Goal: Check status: Check status

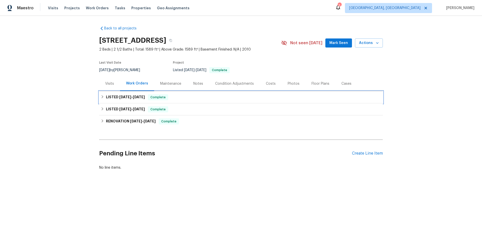
click at [119, 95] on span "[DATE]" at bounding box center [125, 97] width 12 height 4
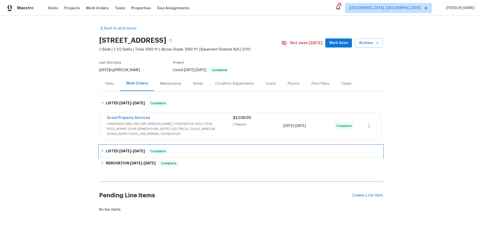
click at [119, 145] on div "LISTED [DATE] - [DATE] Complete" at bounding box center [241, 151] width 284 height 12
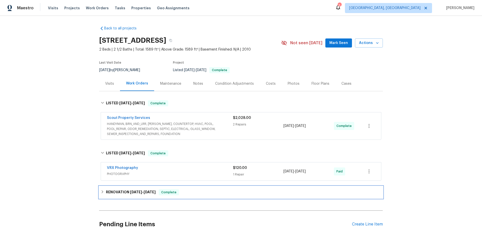
click at [131, 186] on div "RENOVATION [DATE] - [DATE] Complete" at bounding box center [241, 192] width 284 height 12
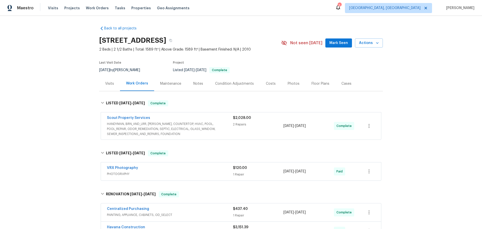
click at [190, 121] on span "HANDYMAN, BRN_AND_LRR, [PERSON_NAME], COUNTERTOP, HVAC, POOL, POOL_REPAIR, ODOR…" at bounding box center [170, 128] width 126 height 15
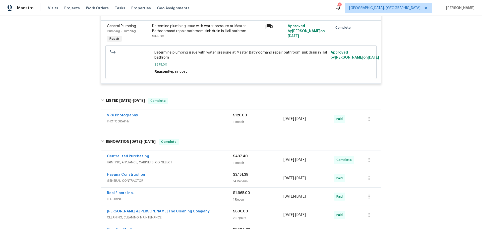
scroll to position [197, 0]
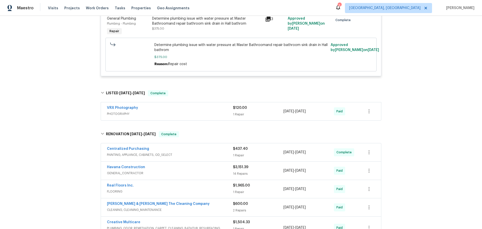
click at [176, 152] on span "PAINTING, APPLIANCE, CABINETS, OD_SELECT" at bounding box center [170, 154] width 126 height 5
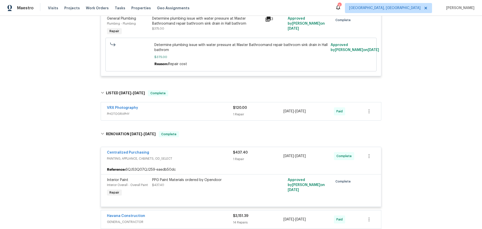
scroll to position [238, 0]
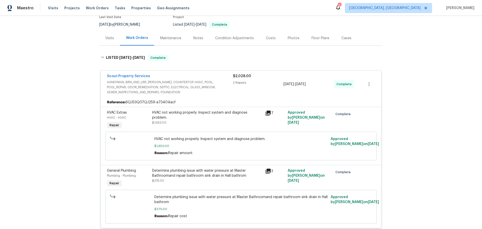
scroll to position [0, 0]
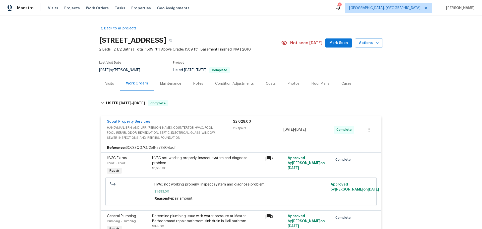
click at [160, 81] on div "Maintenance" at bounding box center [170, 83] width 21 height 5
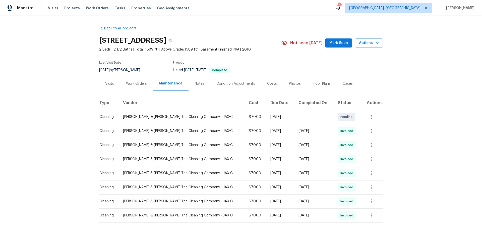
click at [343, 81] on div "Cases" at bounding box center [348, 83] width 10 height 5
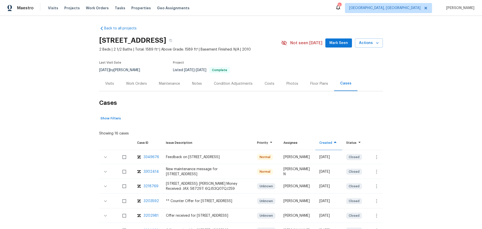
click at [192, 81] on div "Notes" at bounding box center [197, 83] width 10 height 5
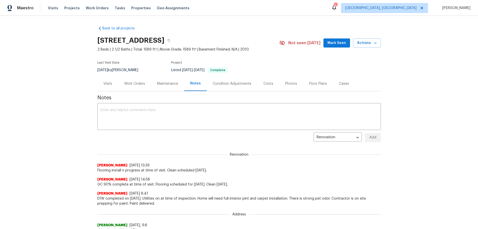
click at [151, 76] on div "Maintenance" at bounding box center [167, 83] width 33 height 15
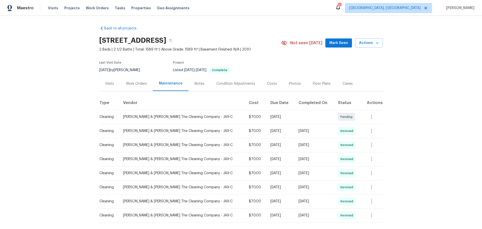
drag, startPoint x: 126, startPoint y: 65, endPoint x: 114, endPoint y: 67, distance: 11.8
click at [126, 81] on div "Work Orders" at bounding box center [136, 83] width 21 height 5
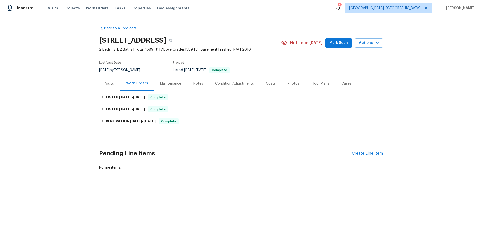
click at [108, 76] on div "Visits" at bounding box center [109, 83] width 21 height 15
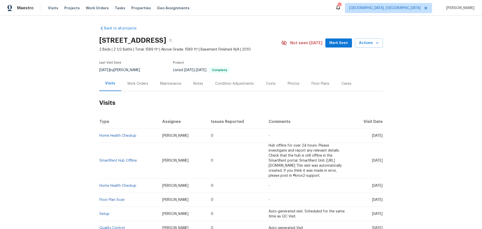
click at [134, 81] on div "Work Orders" at bounding box center [137, 83] width 21 height 5
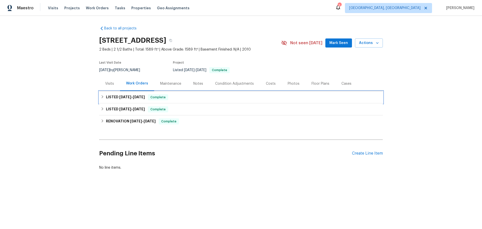
click at [133, 95] on span "[DATE]" at bounding box center [139, 97] width 12 height 4
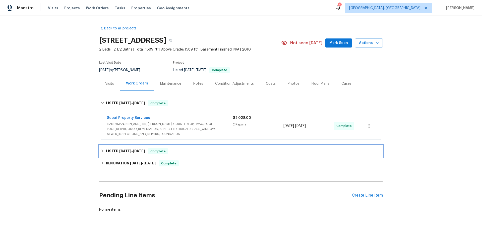
drag, startPoint x: 125, startPoint y: 125, endPoint x: 120, endPoint y: 132, distance: 7.7
click at [148, 149] on span "Complete" at bounding box center [157, 151] width 19 height 5
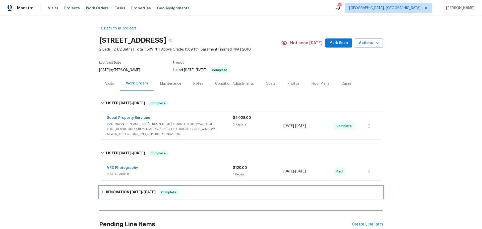
click at [130, 190] on span "[DATE]" at bounding box center [136, 192] width 12 height 4
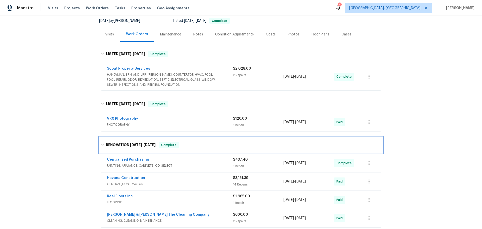
scroll to position [83, 0]
